Goal: Information Seeking & Learning: Learn about a topic

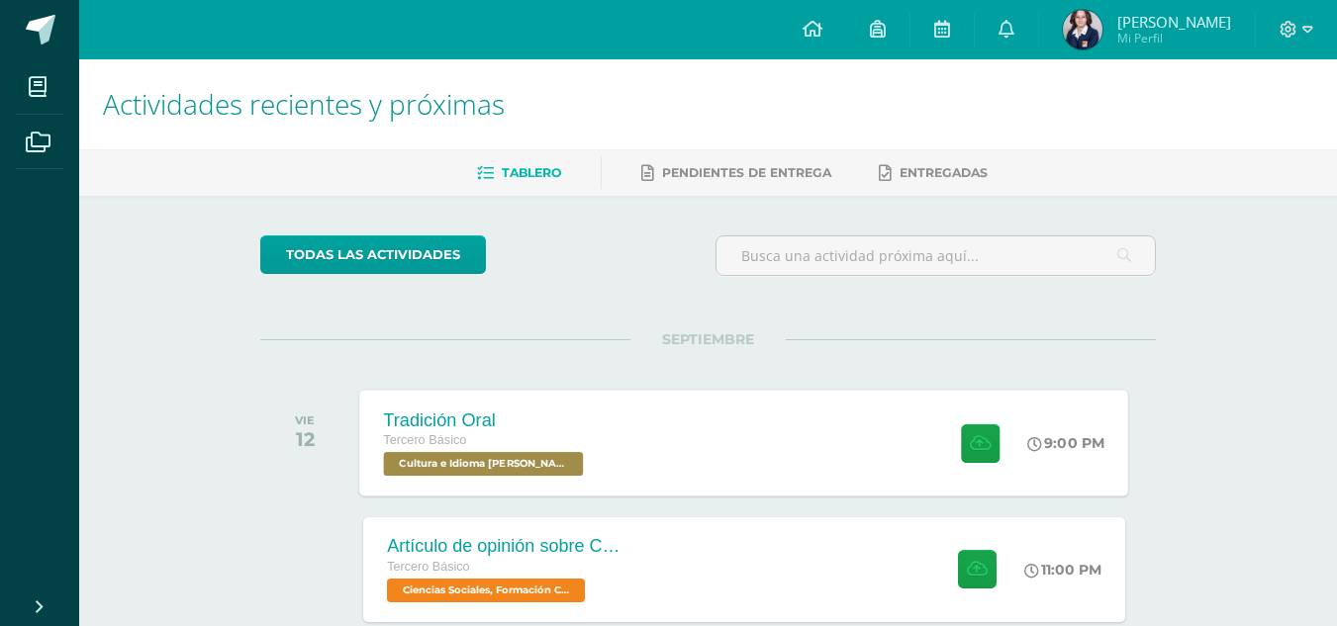
click at [847, 409] on div "Tradición Oral Tercero Básico Cultura e Idioma Maya Garífuna o Xinca 'B' 9:00 P…" at bounding box center [744, 443] width 769 height 106
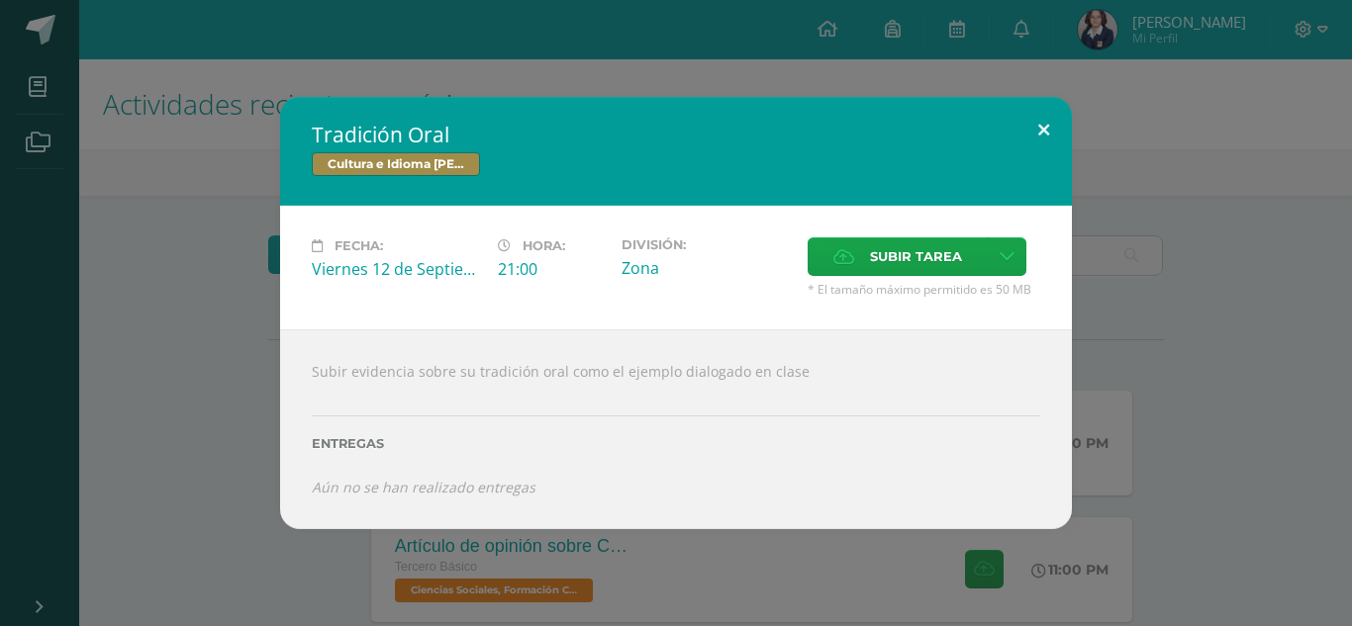
click at [1051, 125] on button at bounding box center [1043, 130] width 56 height 67
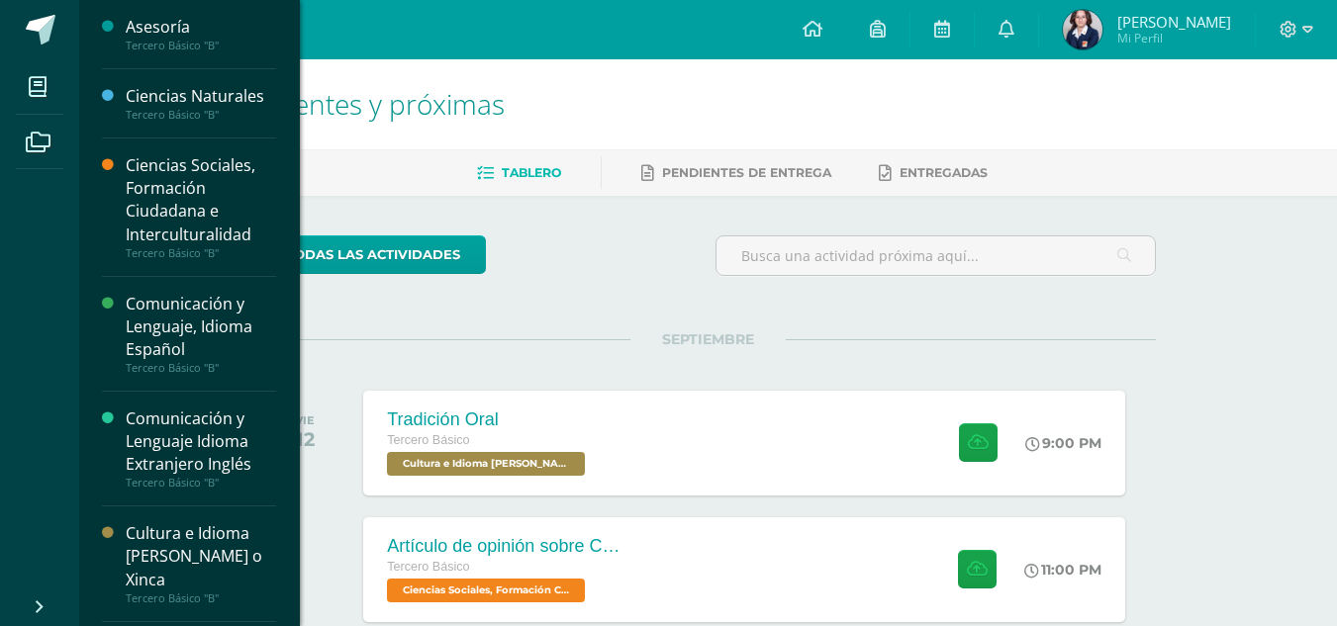
click at [181, 202] on div "Ciencias Sociales, Formación Ciudadana e Interculturalidad" at bounding box center [201, 199] width 150 height 91
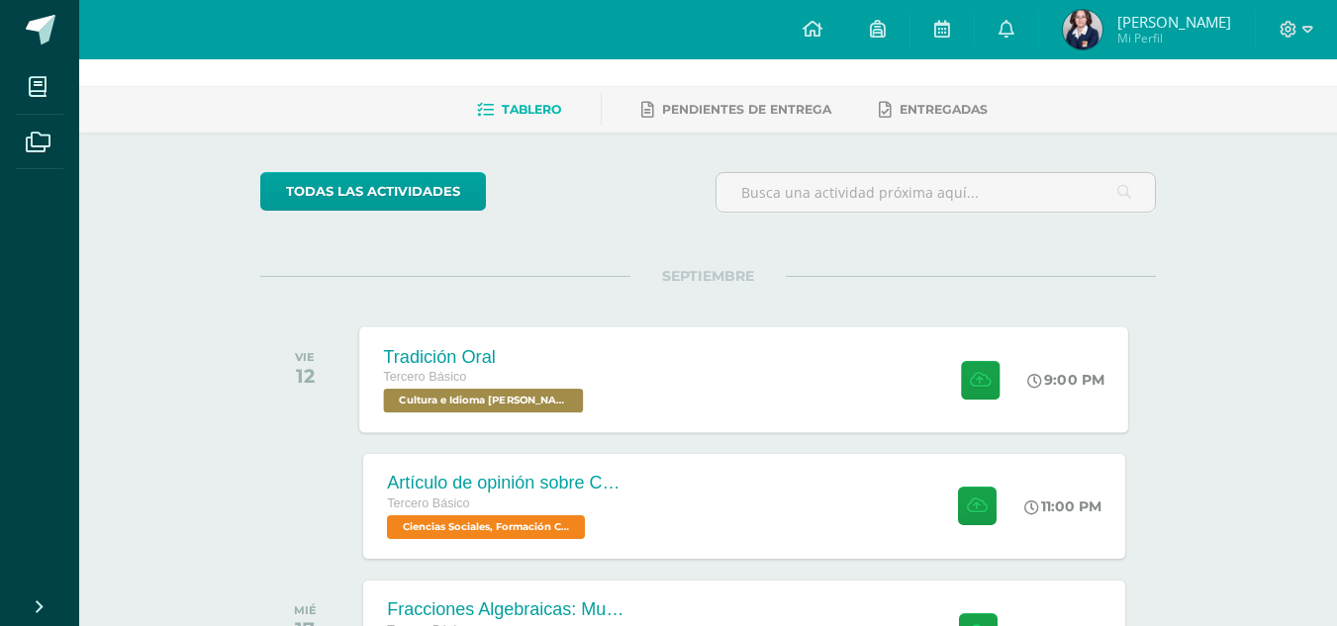
scroll to position [99, 0]
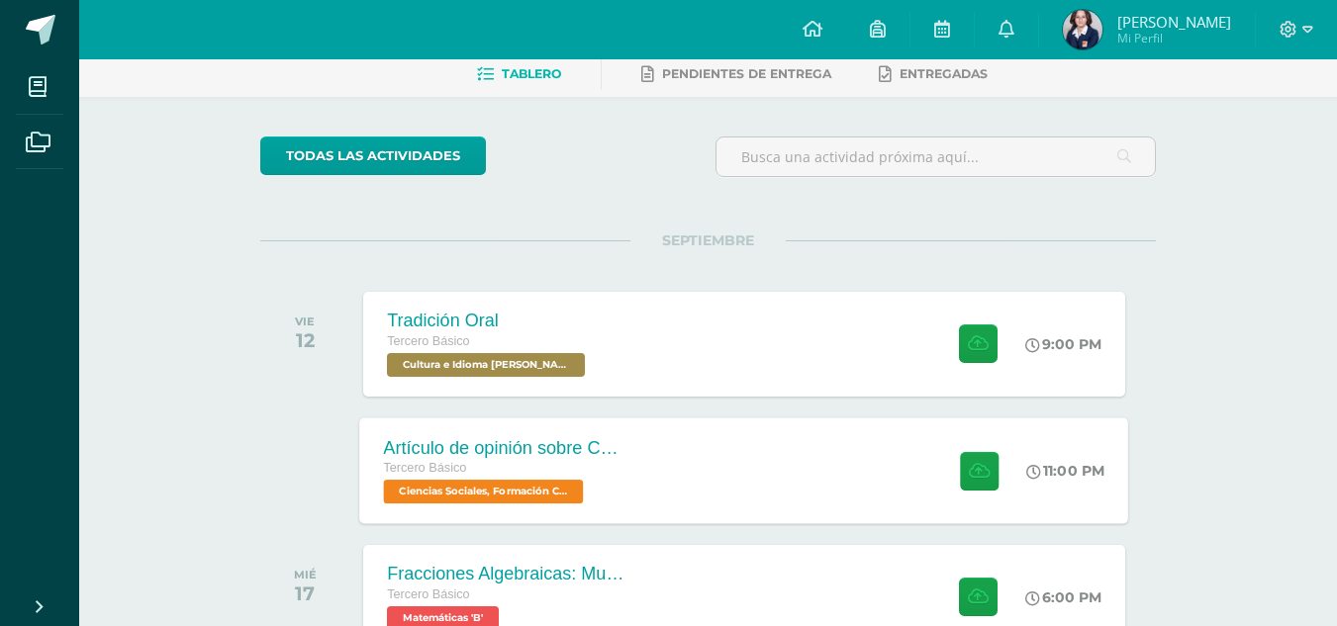
click at [891, 481] on div "Artículo de opinión sobre Conflicto Armado Interno Tercero Básico Ciencias Soci…" at bounding box center [744, 471] width 769 height 106
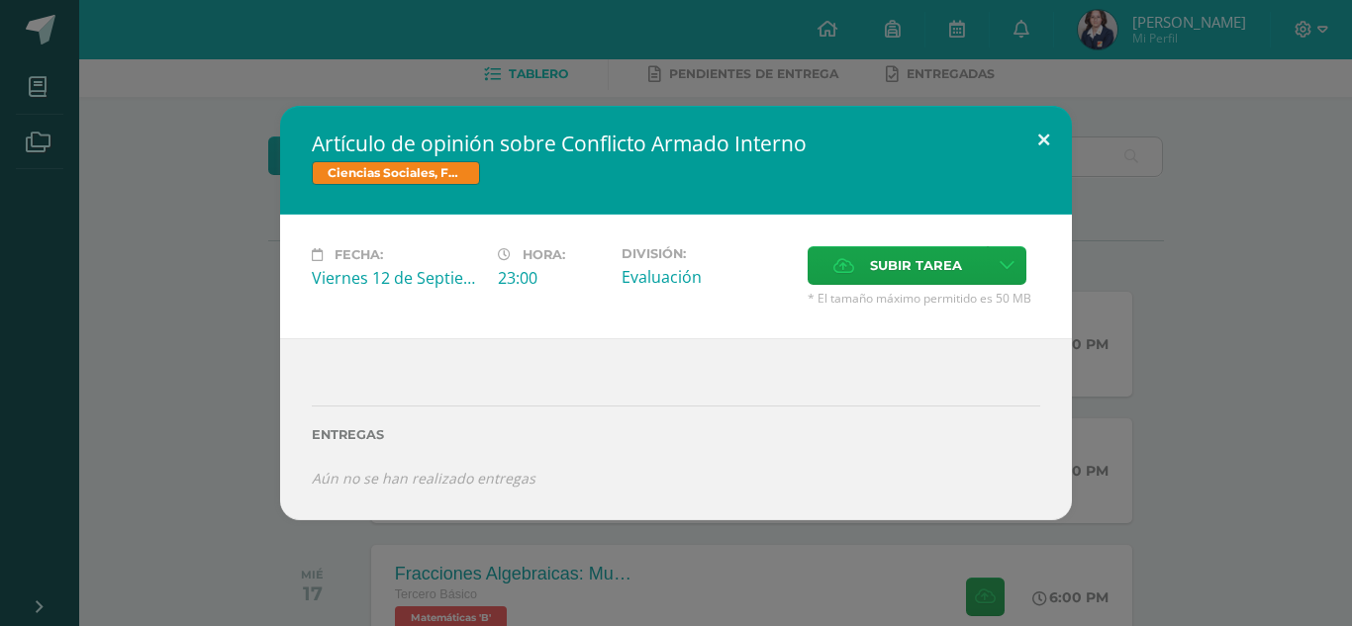
click at [1049, 135] on button at bounding box center [1043, 139] width 56 height 67
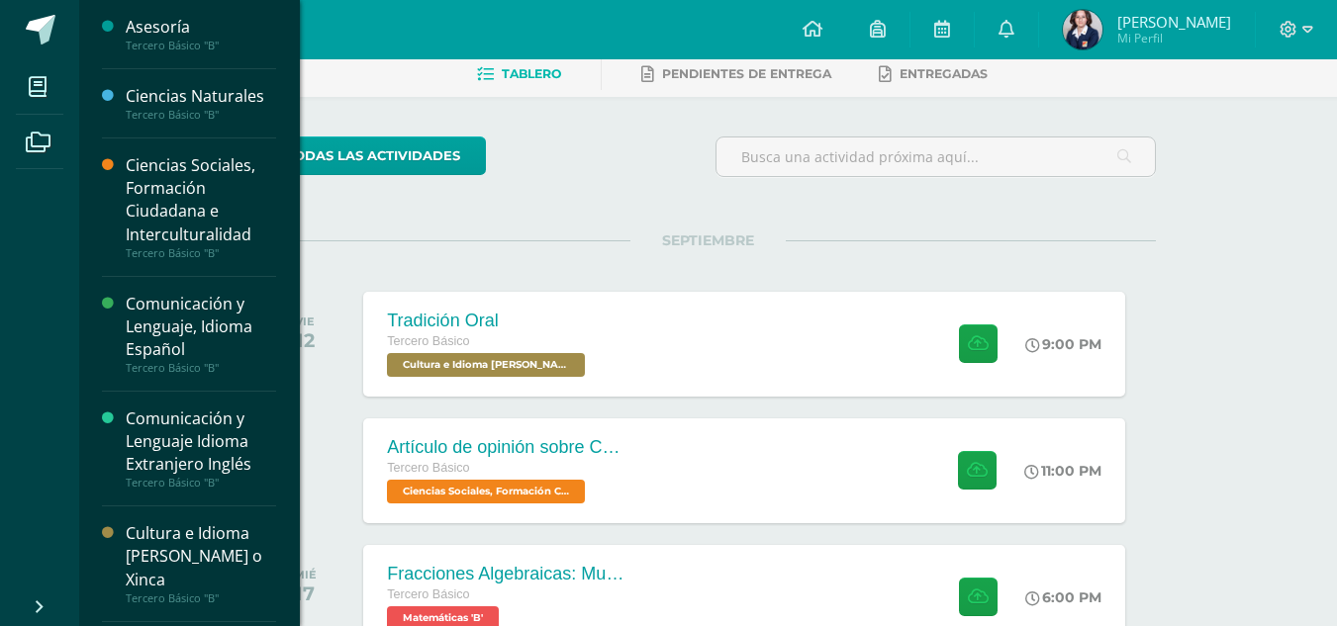
click at [230, 183] on div "Ciencias Sociales, Formación Ciudadana e Interculturalidad" at bounding box center [201, 199] width 150 height 91
